Goal: Information Seeking & Learning: Learn about a topic

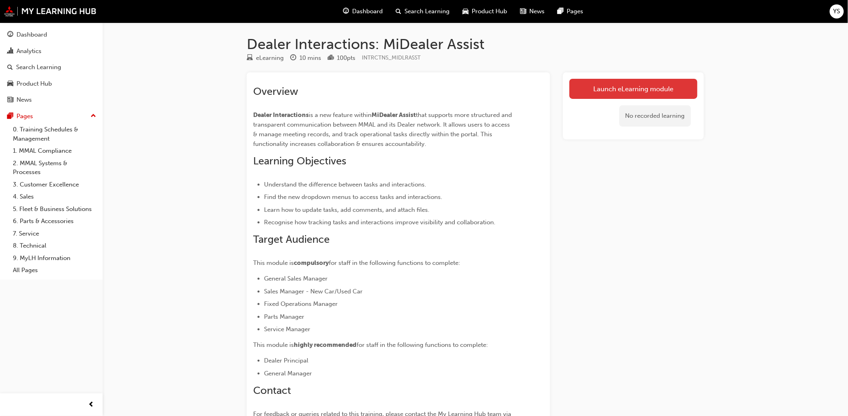
click at [620, 90] on link "Launch eLearning module" at bounding box center [633, 89] width 128 height 20
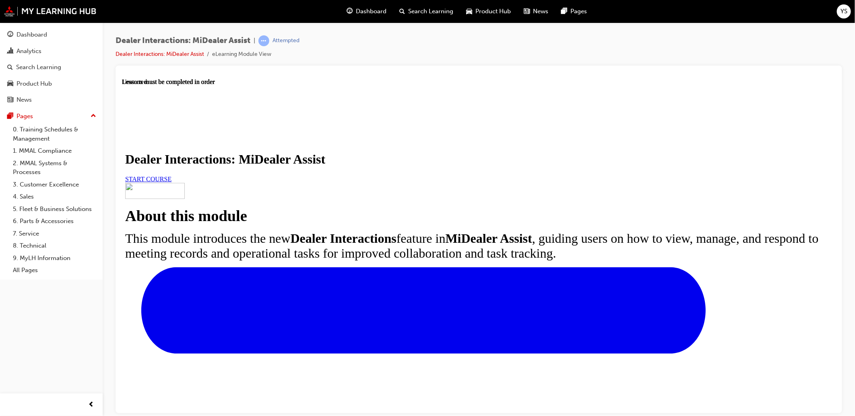
click at [171, 182] on link "START COURSE" at bounding box center [148, 178] width 46 height 7
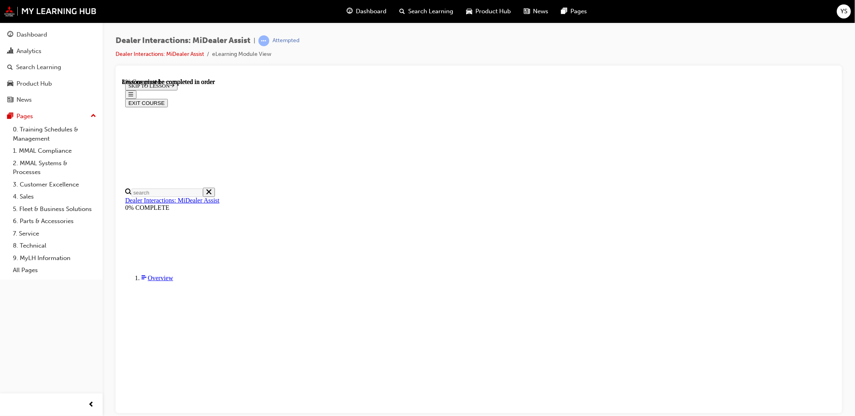
scroll to position [153, 0]
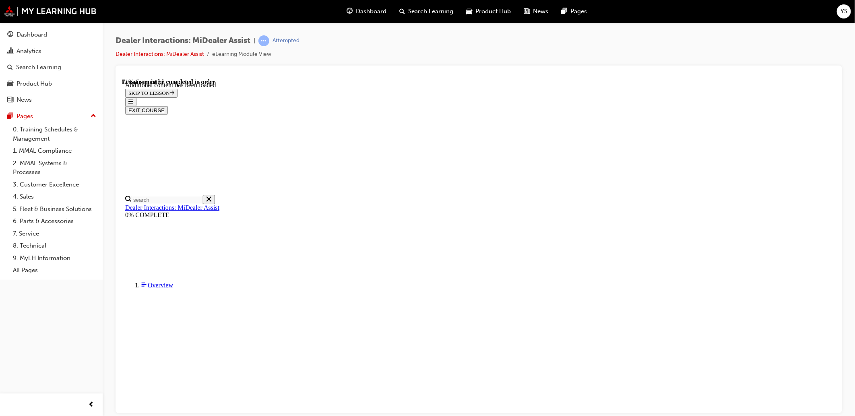
scroll to position [1717, 0]
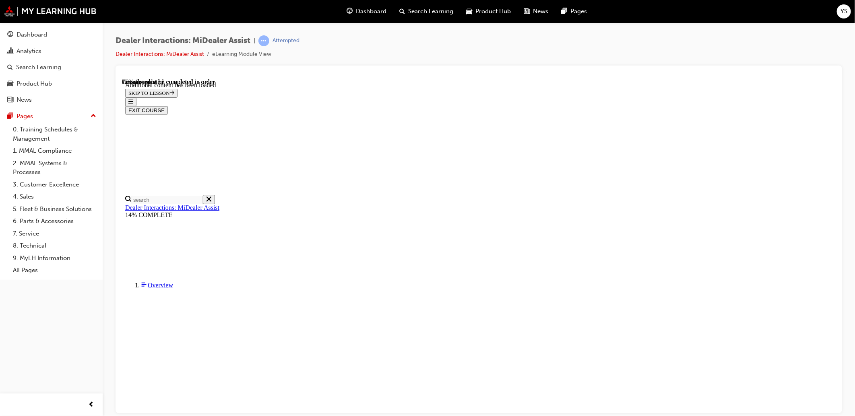
scroll to position [1584, 0]
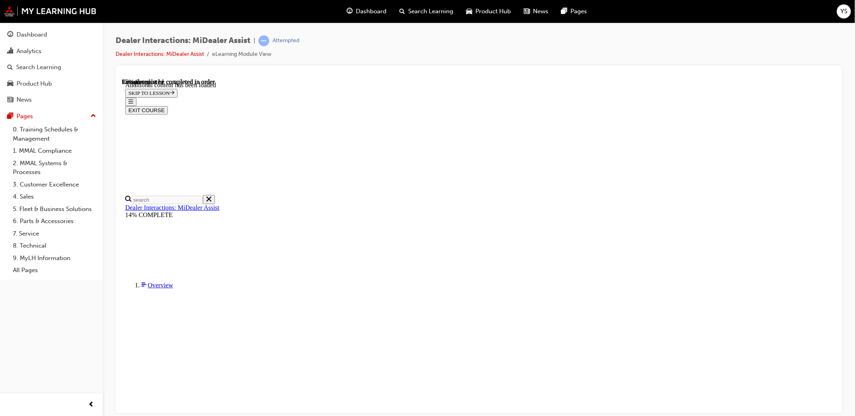
scroll to position [2287, 0]
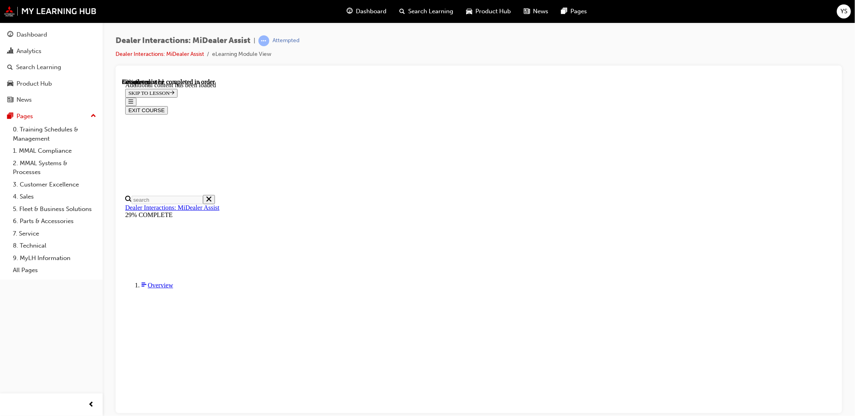
scroll to position [1268, 0]
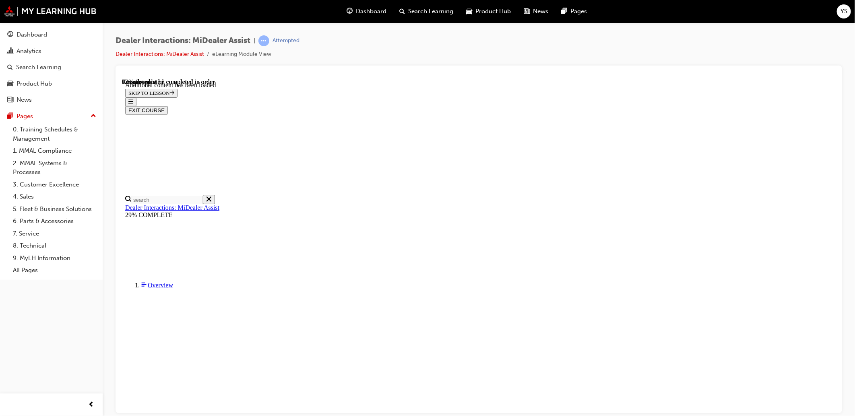
scroll to position [1799, 0]
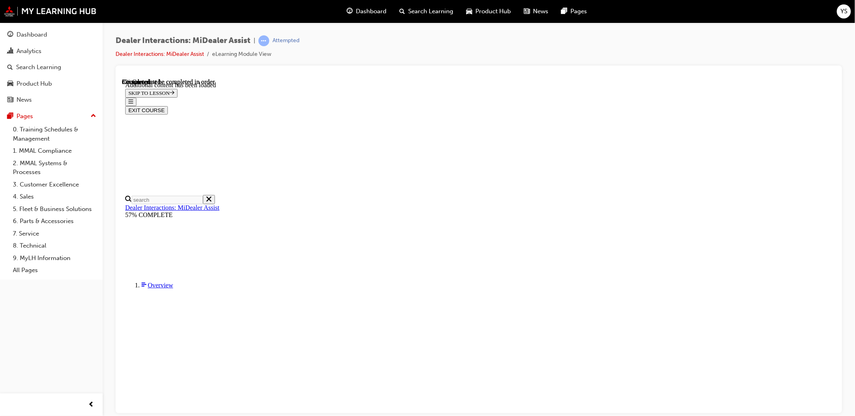
scroll to position [148, 0]
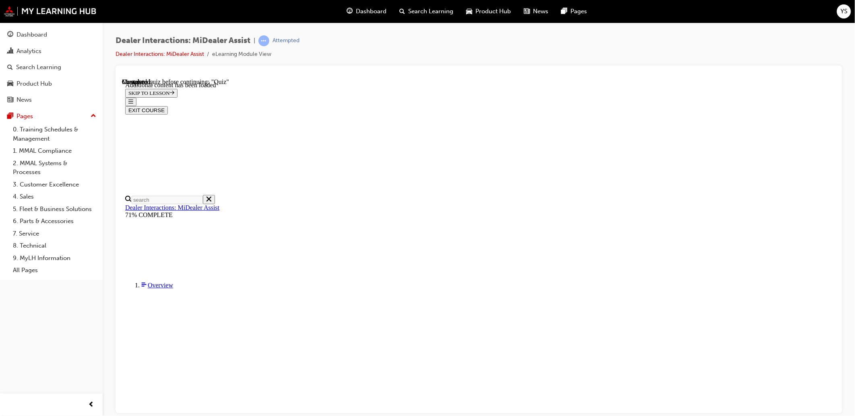
radio input "true"
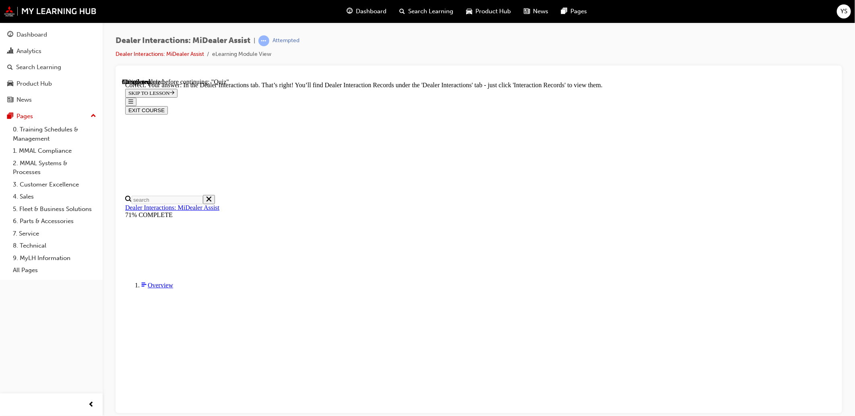
radio input "true"
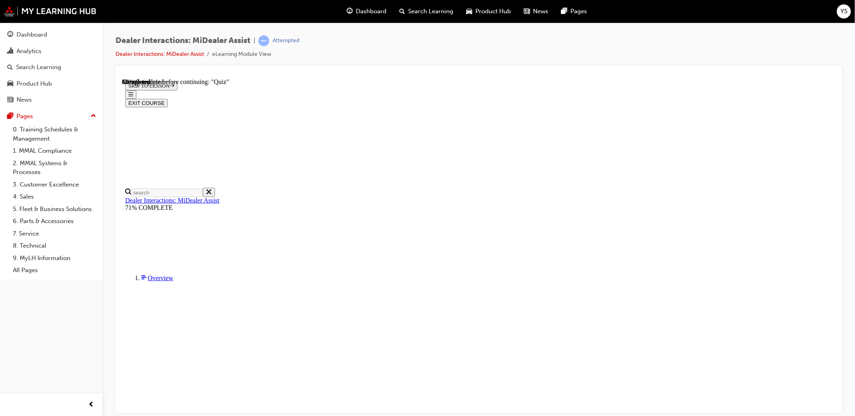
radio input "true"
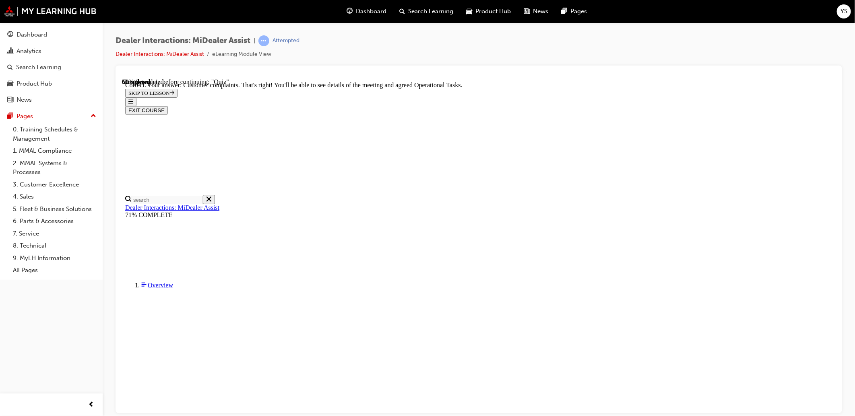
scroll to position [157, 0]
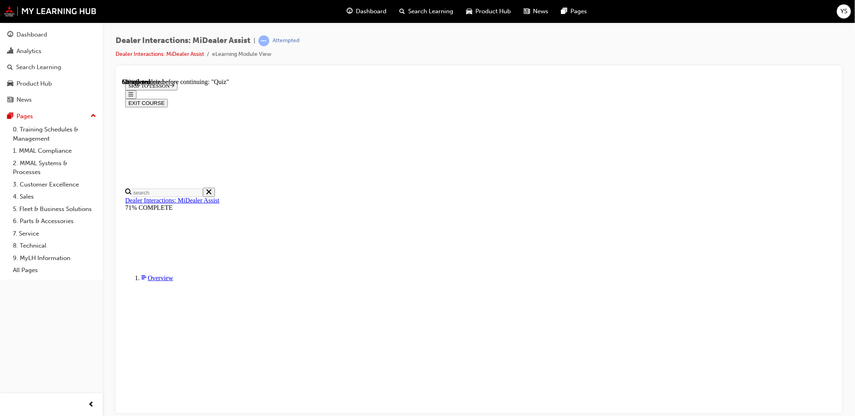
radio input "true"
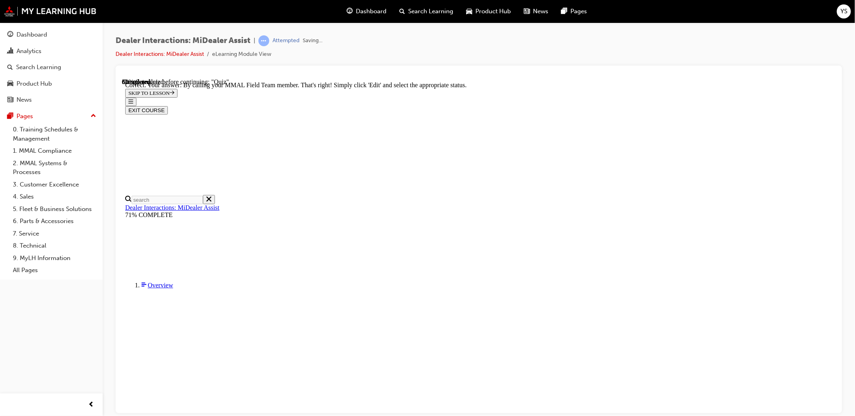
scroll to position [159, 0]
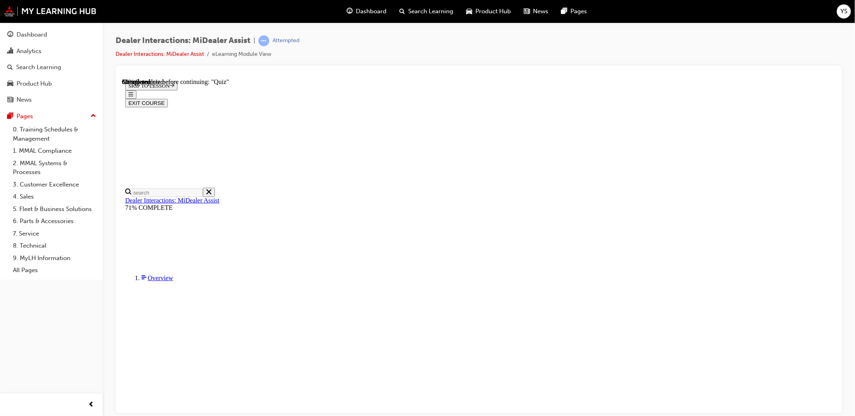
scroll to position [78, 0]
radio input "true"
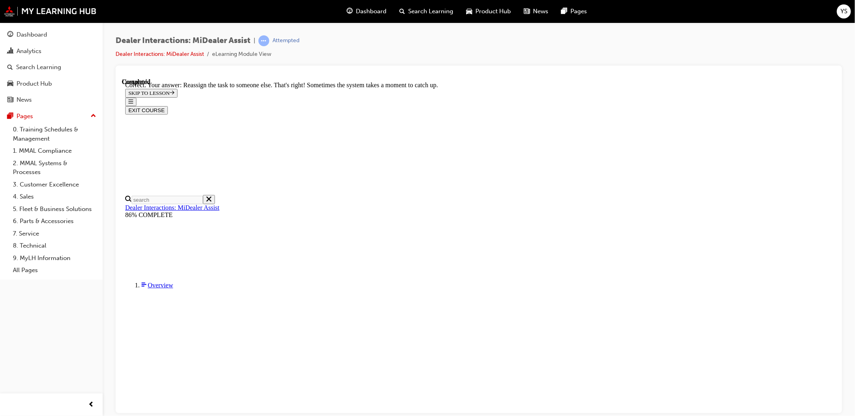
scroll to position [163, 0]
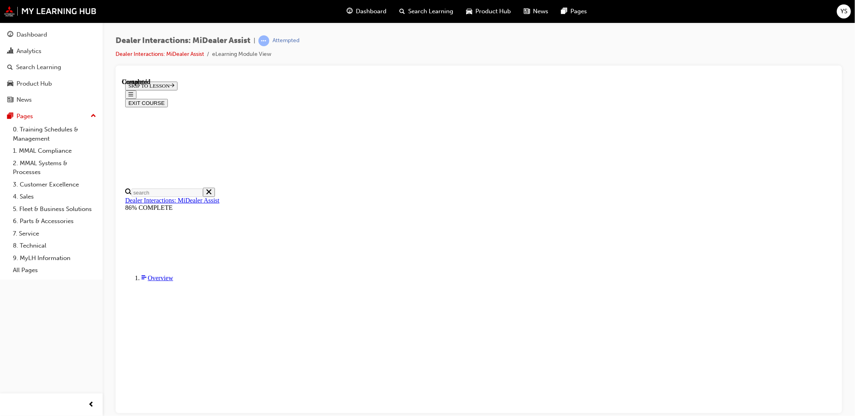
scroll to position [102, 0]
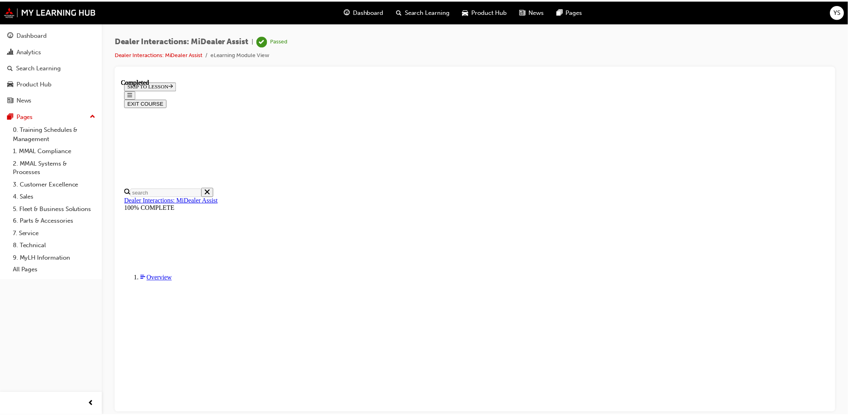
scroll to position [148, 0]
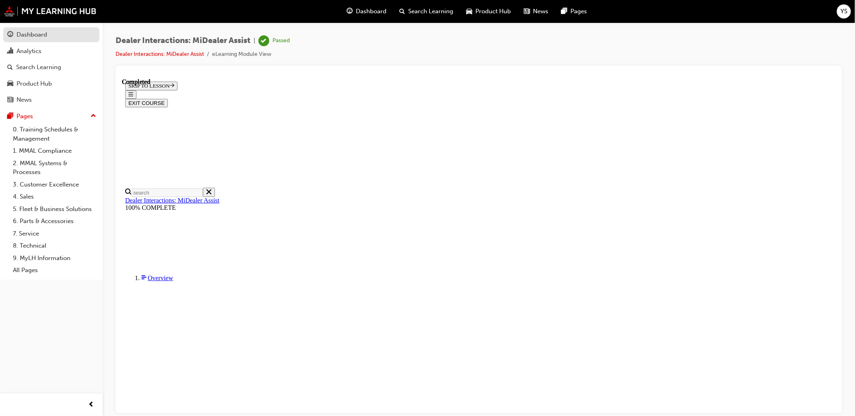
click at [37, 37] on div "Dashboard" at bounding box center [31, 34] width 31 height 9
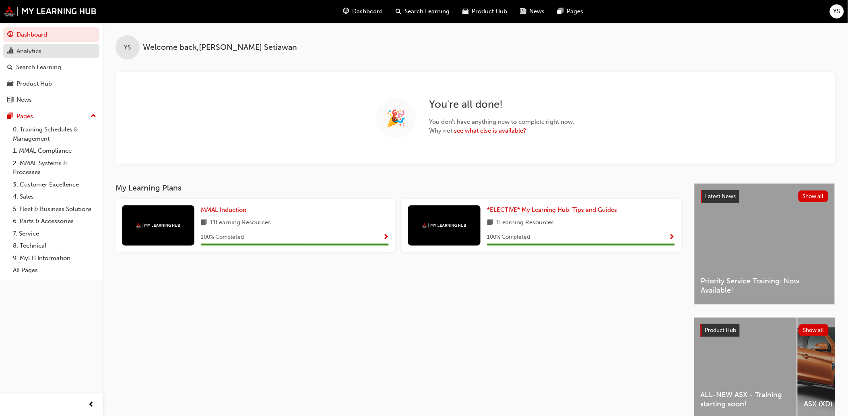
click at [49, 55] on div "Analytics" at bounding box center [51, 51] width 88 height 10
